Goal: Communication & Community: Answer question/provide support

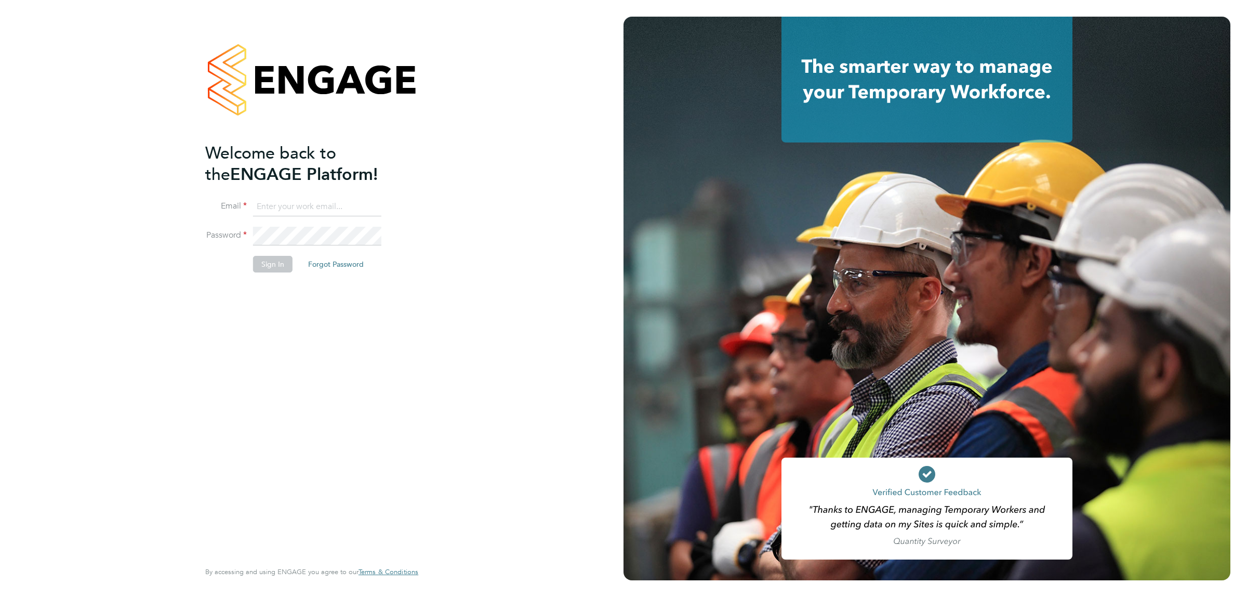
type input "[EMAIL_ADDRESS][DOMAIN_NAME]"
click at [272, 267] on button "Sign In" at bounding box center [272, 264] width 39 height 17
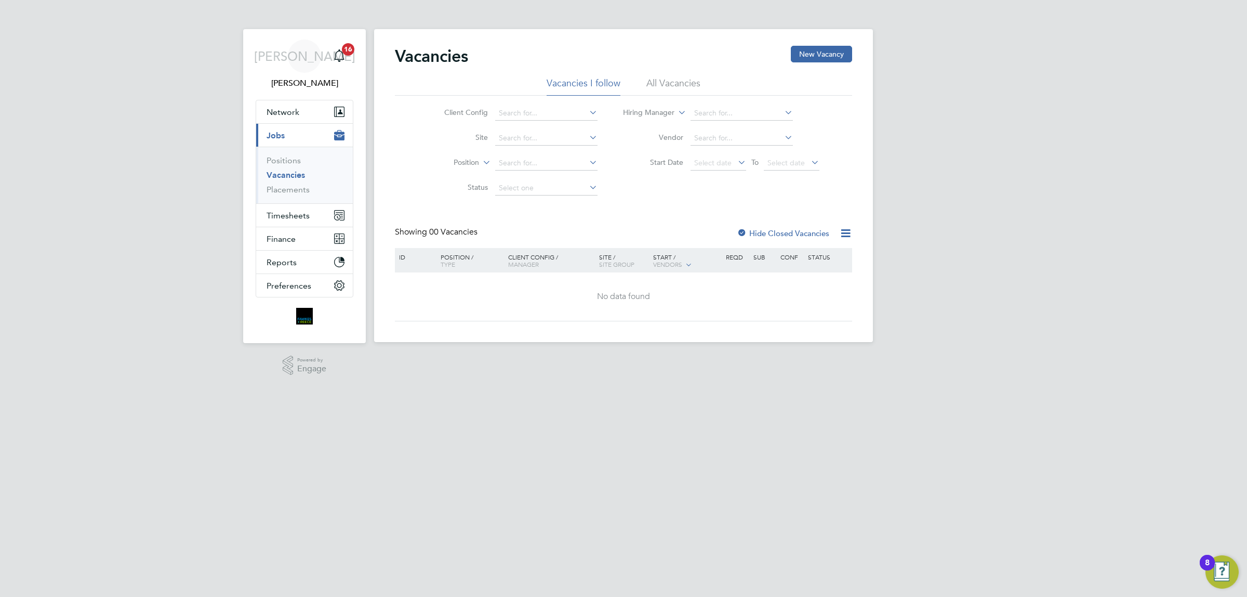
click at [279, 134] on span "Jobs" at bounding box center [276, 135] width 18 height 10
click at [282, 115] on span "Network" at bounding box center [283, 112] width 33 height 10
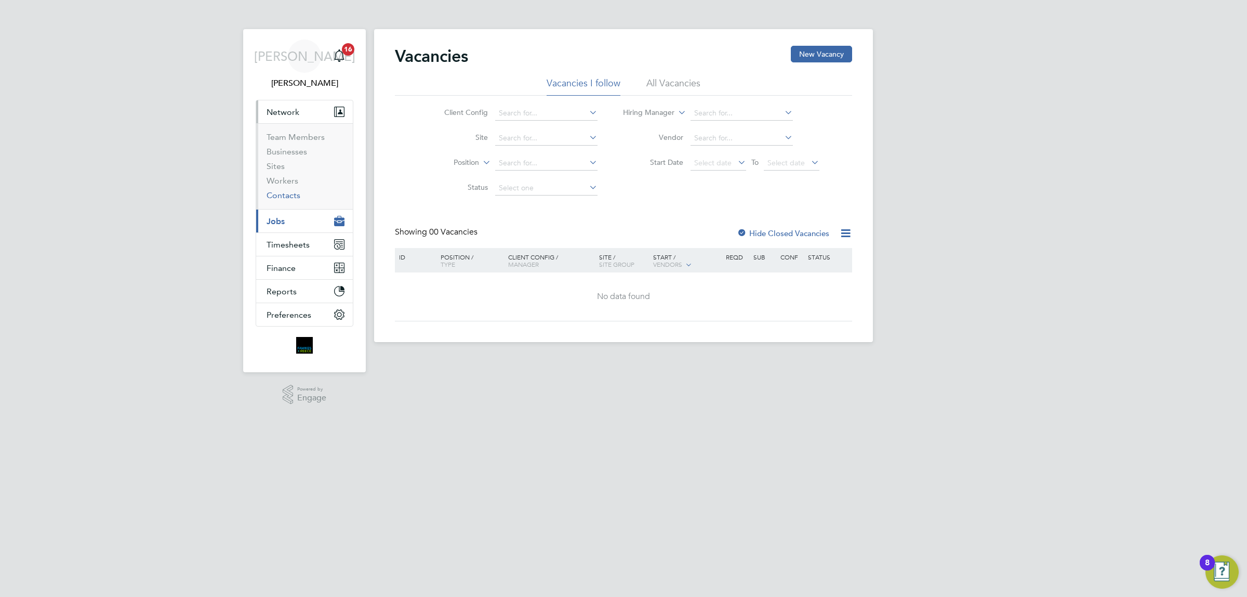
click at [288, 196] on link "Contacts" at bounding box center [284, 195] width 34 height 10
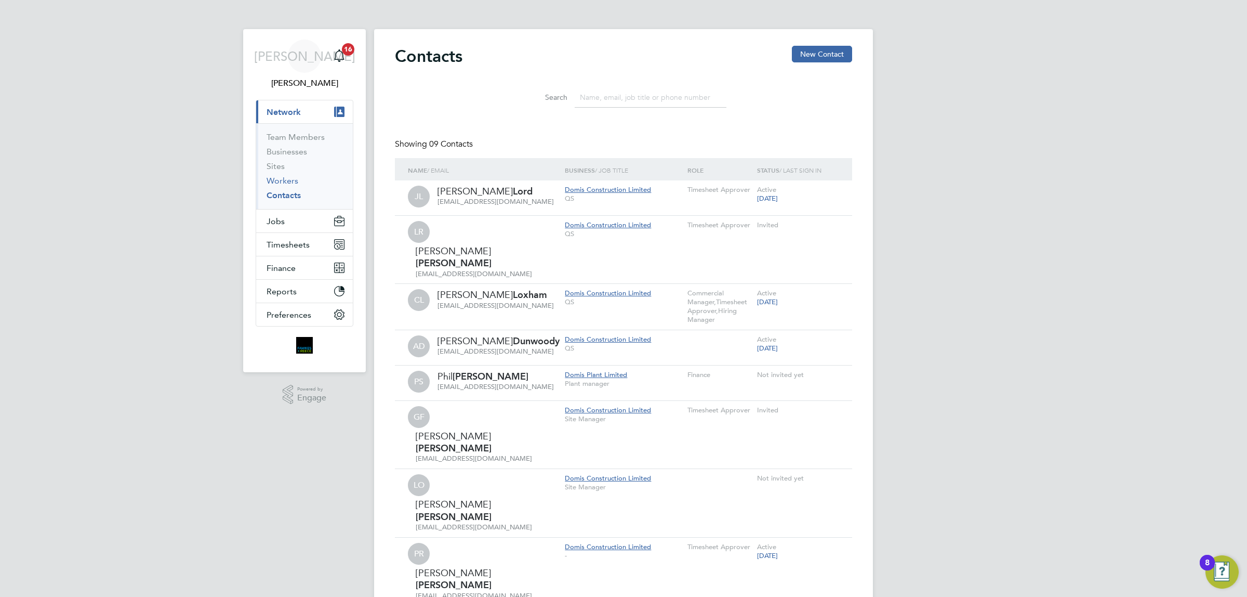
click at [286, 183] on link "Workers" at bounding box center [283, 181] width 32 height 10
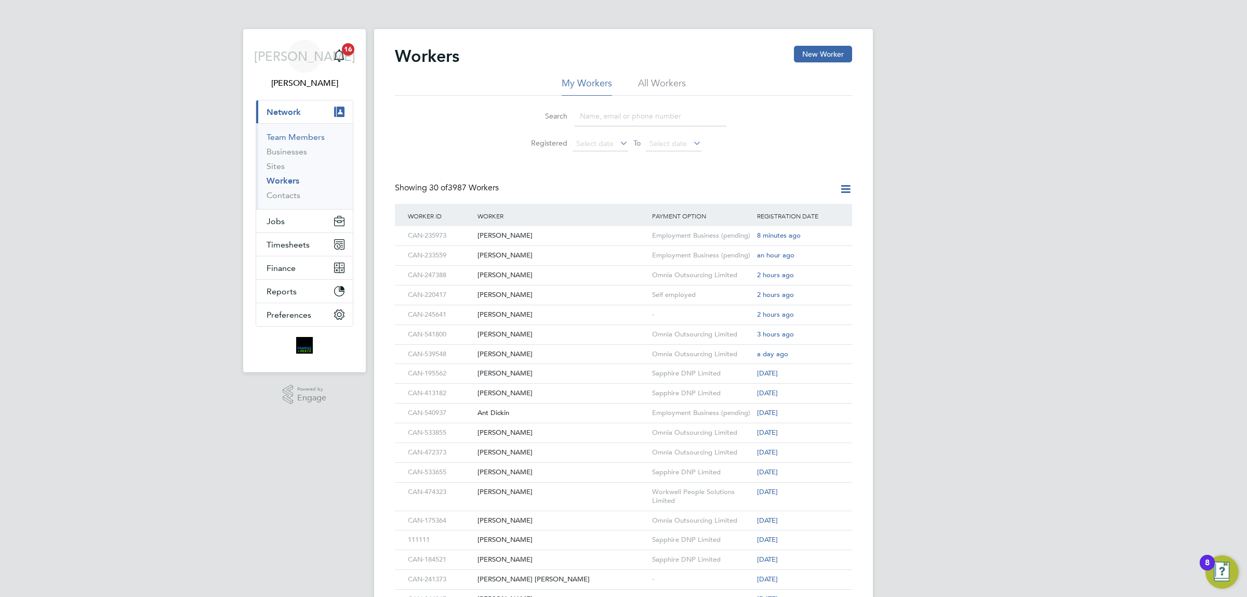
click at [304, 135] on link "Team Members" at bounding box center [296, 137] width 58 height 10
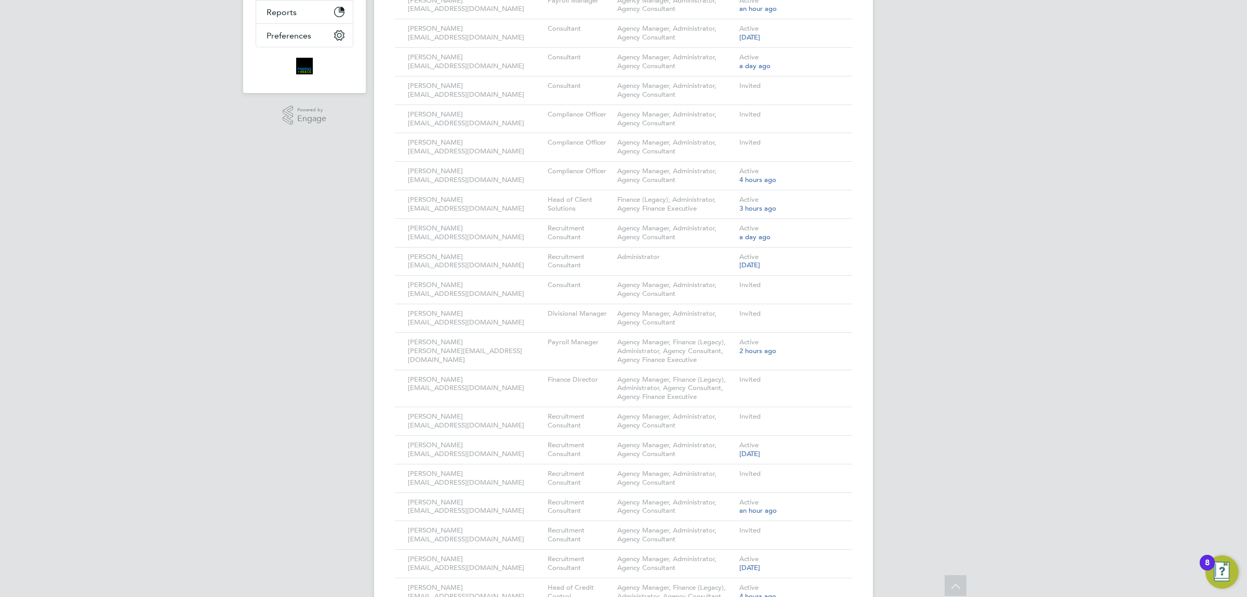
scroll to position [84, 0]
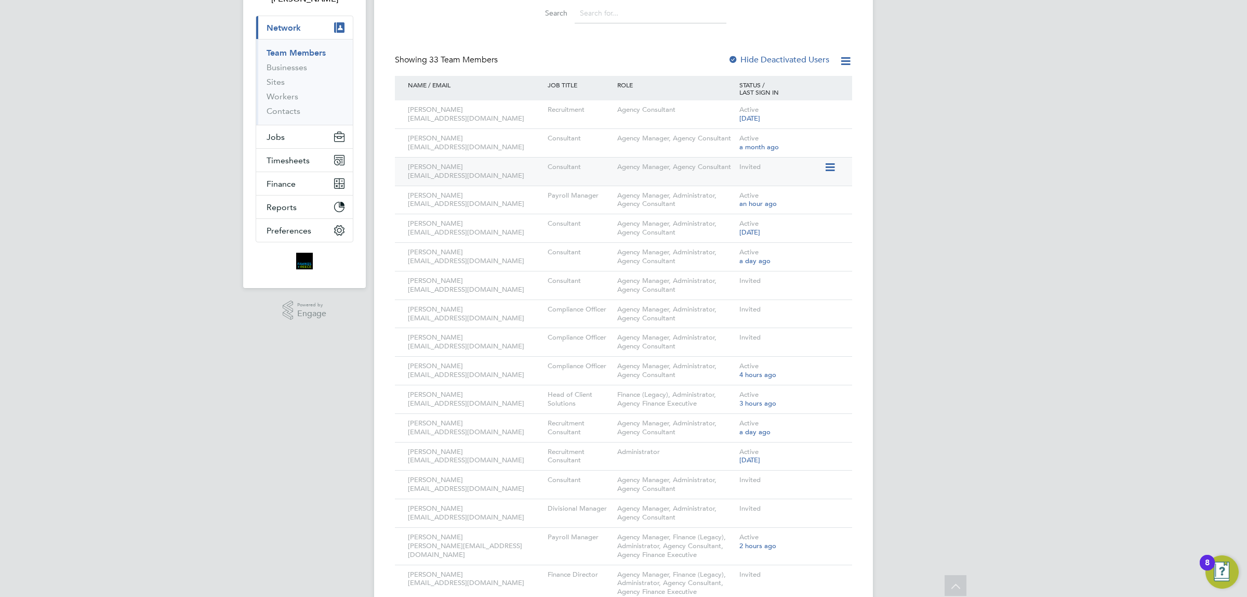
click at [746, 169] on div "Invited" at bounding box center [780, 166] width 87 height 19
click at [826, 168] on icon at bounding box center [829, 167] width 10 height 12
click at [757, 219] on li "Resend Invitation" at bounding box center [771, 221] width 125 height 15
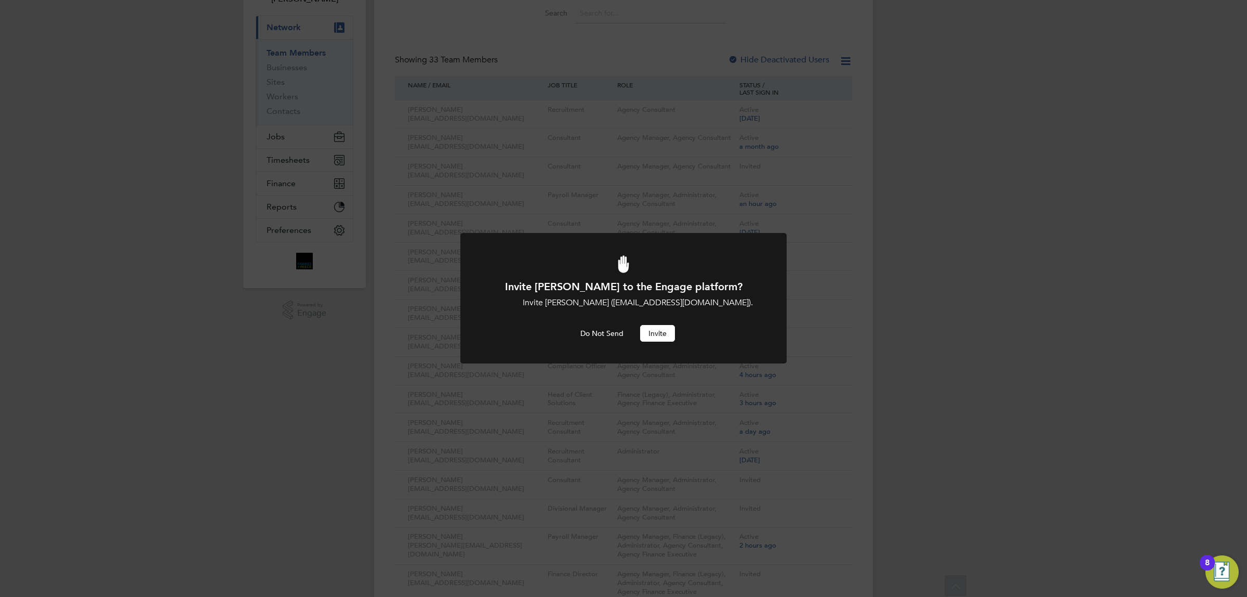
scroll to position [0, 0]
click at [661, 334] on button "Invite" at bounding box center [657, 333] width 35 height 17
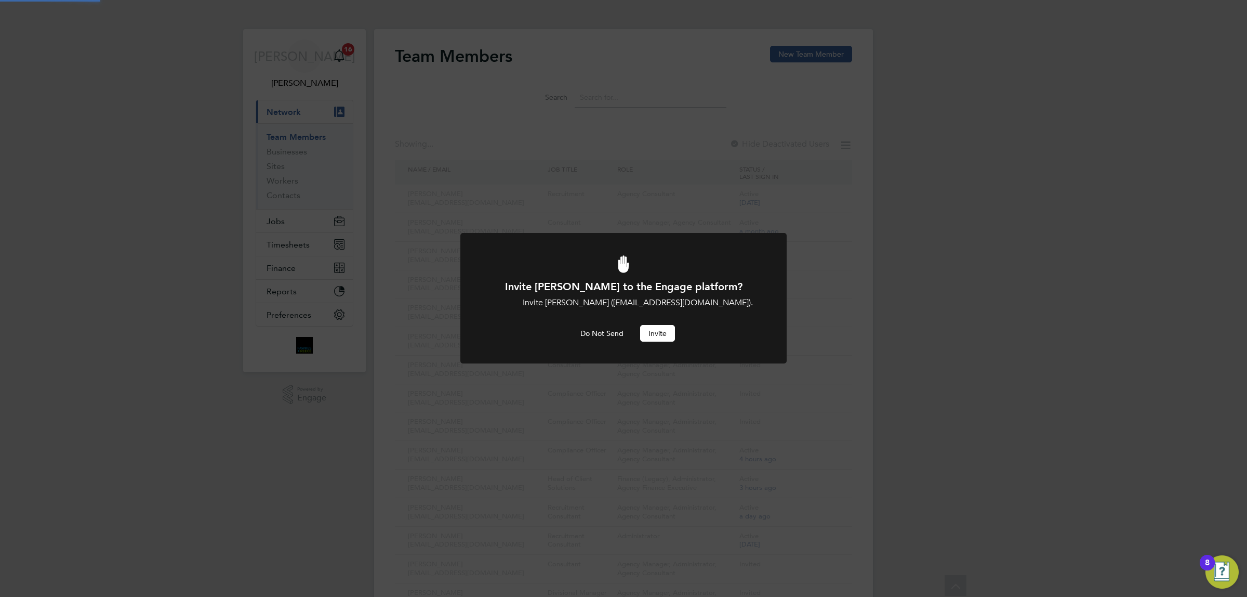
scroll to position [84, 0]
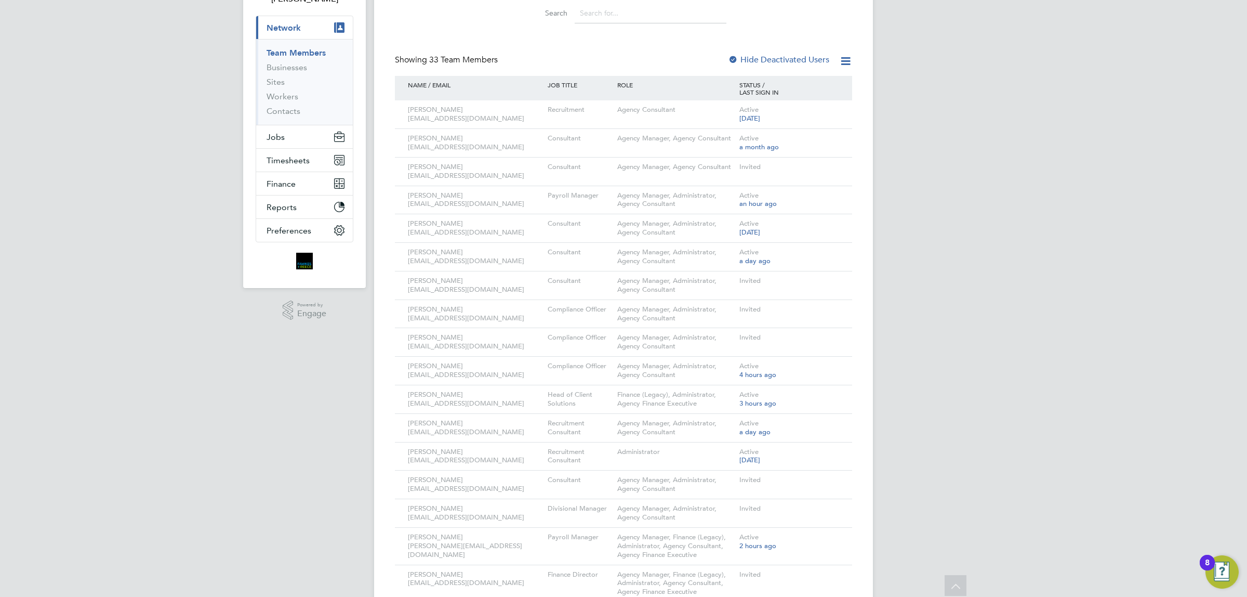
click at [1069, 223] on div "[PERSON_NAME] Notifications 16 Applications: Current page: Network Team Members…" at bounding box center [623, 514] width 1247 height 1197
